Goal: Information Seeking & Learning: Learn about a topic

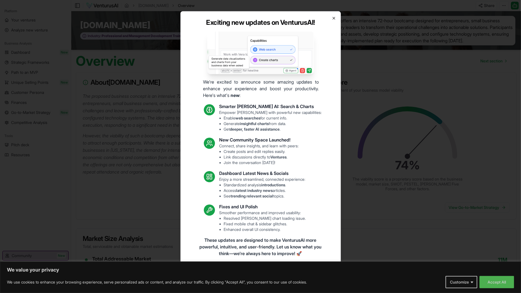
click at [334, 18] on icon "button" at bounding box center [334, 18] width 4 height 4
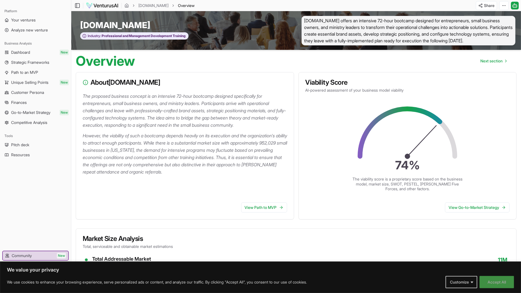
click at [499, 284] on button "Accept All" at bounding box center [497, 282] width 35 height 12
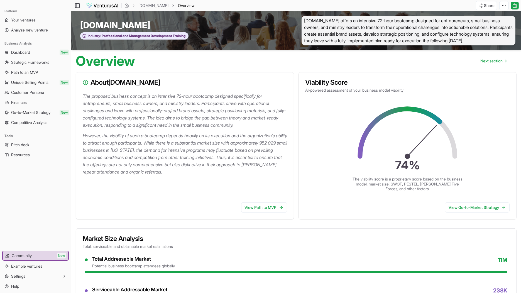
click at [250, 158] on p "However, the viability of such a bootcamp depends heavily on its execution and …" at bounding box center [186, 153] width 207 height 43
click at [40, 52] on link "Dashboard New" at bounding box center [35, 52] width 67 height 9
click at [37, 70] on span "Path to an MVP" at bounding box center [24, 73] width 27 height 6
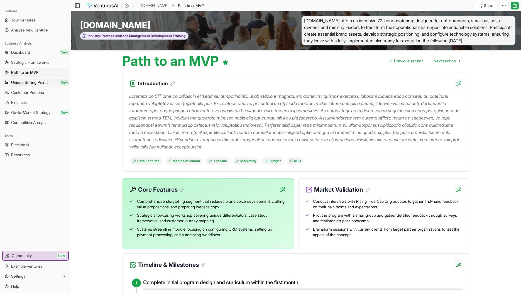
click at [36, 82] on span "Unique Selling Points" at bounding box center [29, 83] width 37 height 6
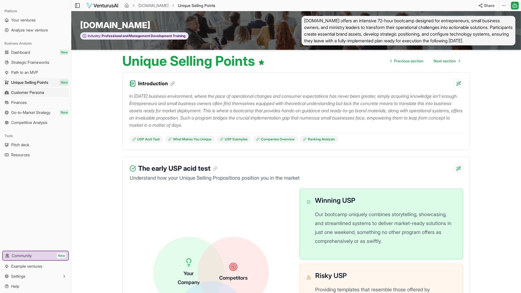
click at [36, 92] on span "Customer Persona" at bounding box center [27, 93] width 33 height 6
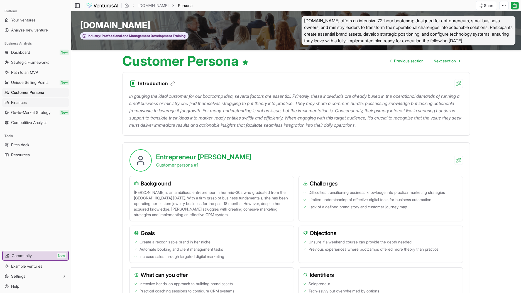
click at [33, 99] on link "Finances" at bounding box center [35, 102] width 67 height 9
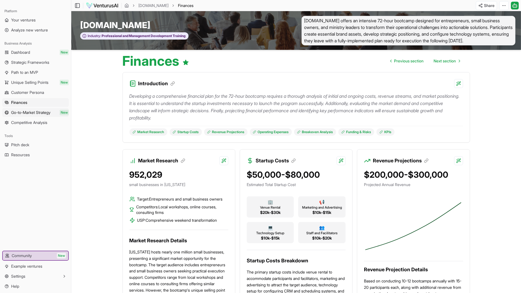
click at [32, 114] on span "Go-to-Market Strategy" at bounding box center [30, 113] width 39 height 6
